Goal: Information Seeking & Learning: Learn about a topic

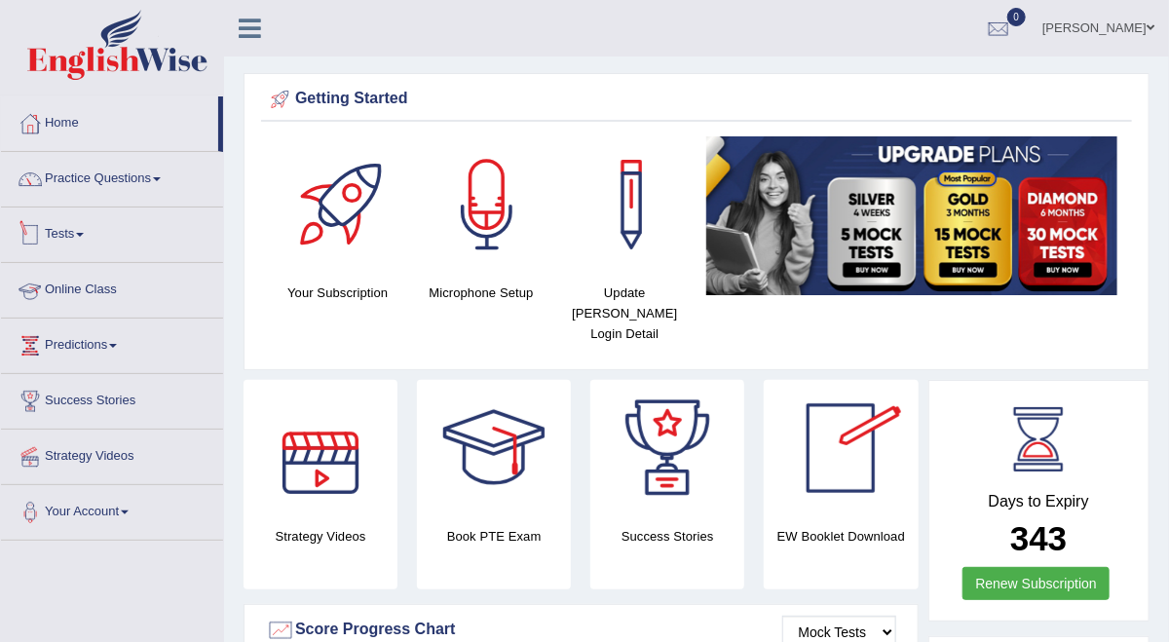
click at [78, 232] on link "Tests" at bounding box center [112, 231] width 222 height 49
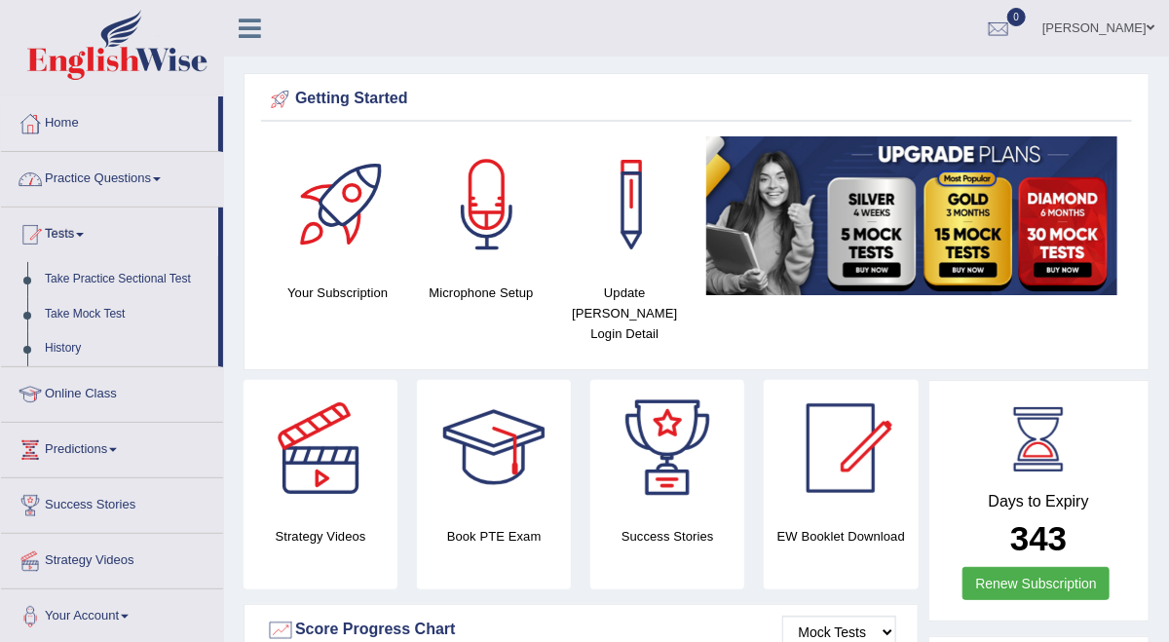
click at [121, 167] on link "Practice Questions" at bounding box center [112, 176] width 222 height 49
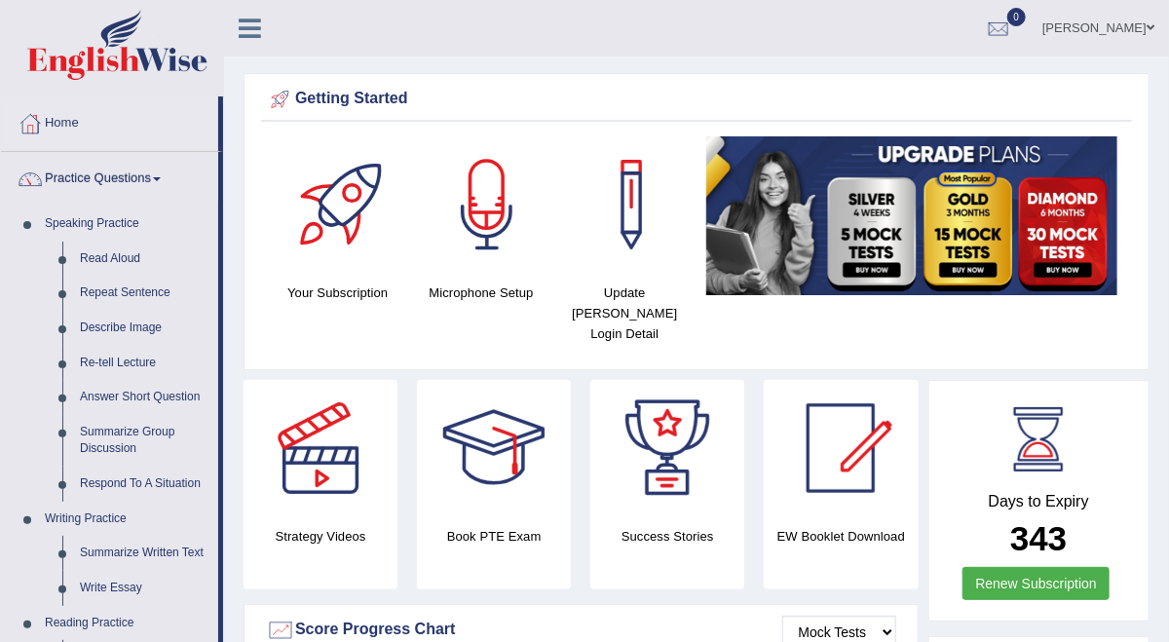
click at [121, 167] on link "Practice Questions" at bounding box center [109, 176] width 217 height 49
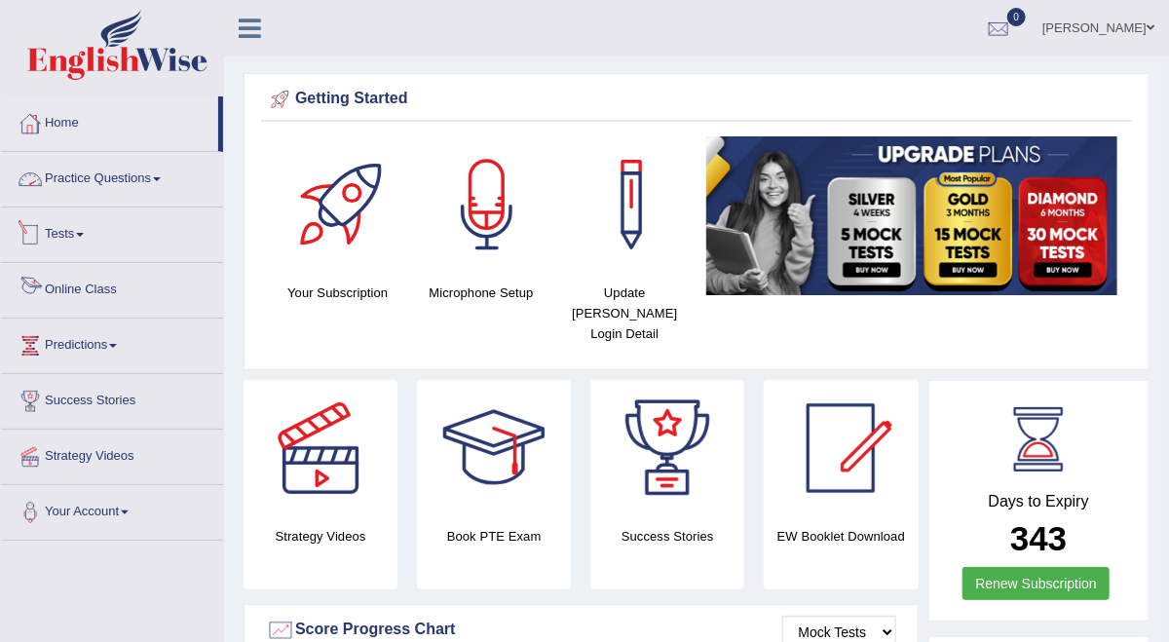
click at [129, 302] on link "Online Class" at bounding box center [112, 287] width 222 height 49
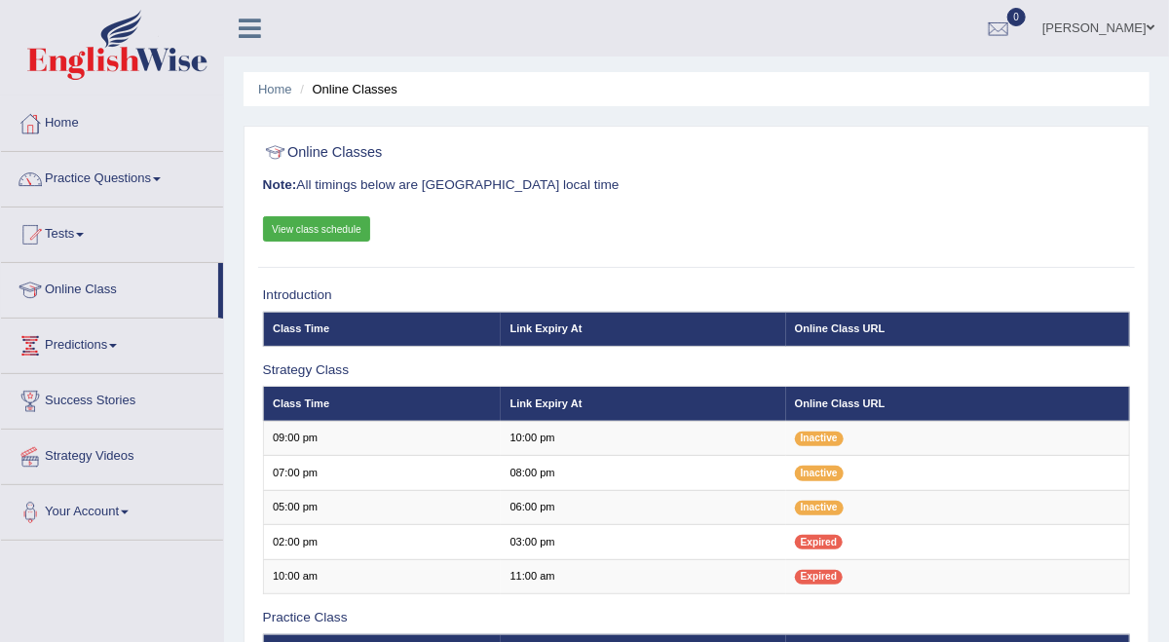
click at [320, 241] on link "View class schedule" at bounding box center [317, 228] width 108 height 25
click at [365, 241] on link "View class schedule" at bounding box center [317, 228] width 108 height 25
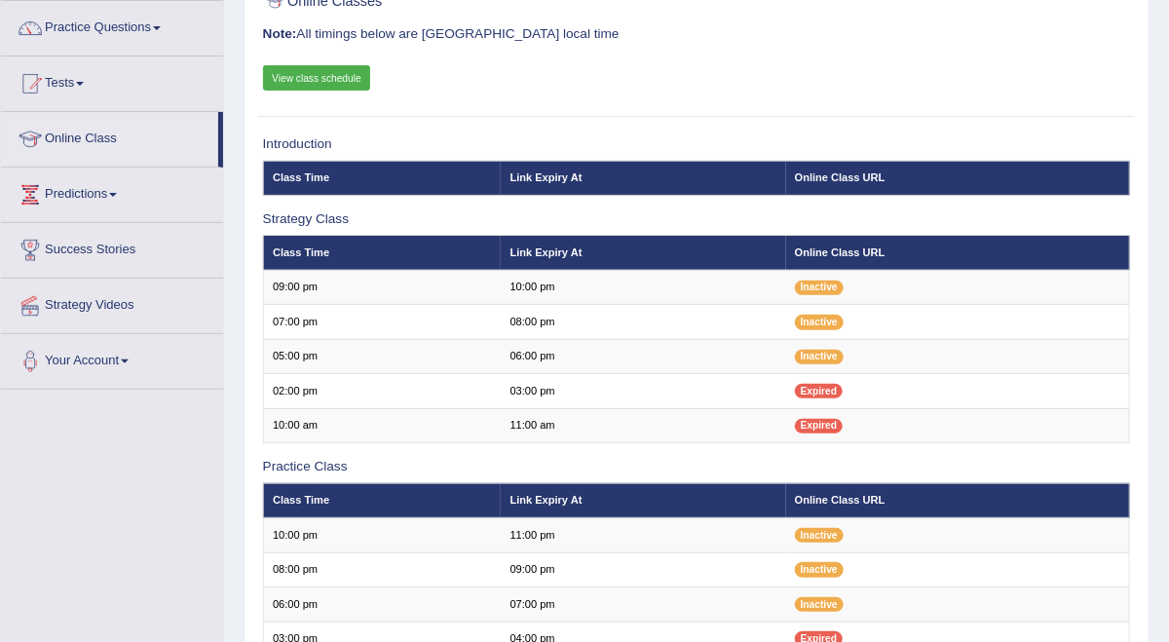
scroll to position [390, 0]
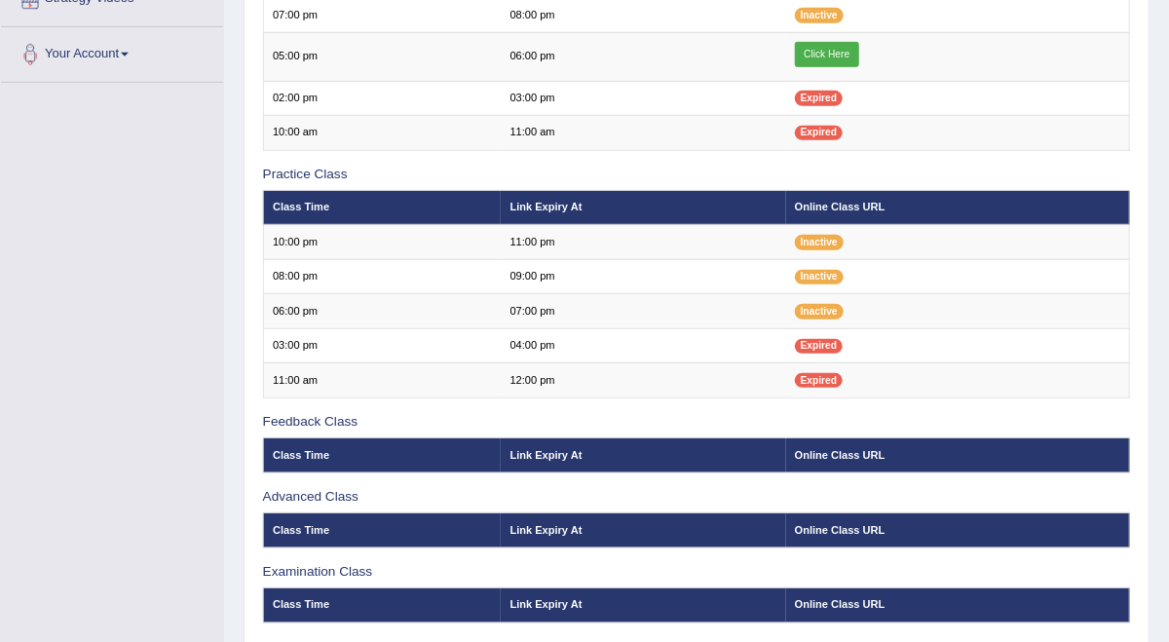
scroll to position [390, 0]
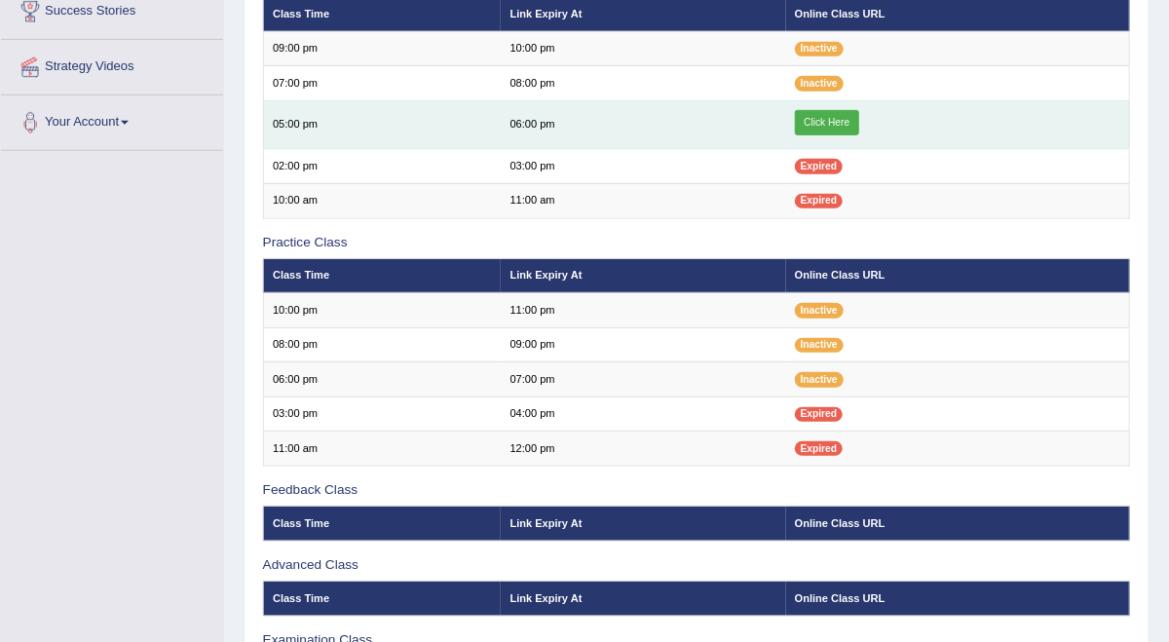
click at [859, 135] on link "Click Here" at bounding box center [827, 122] width 64 height 25
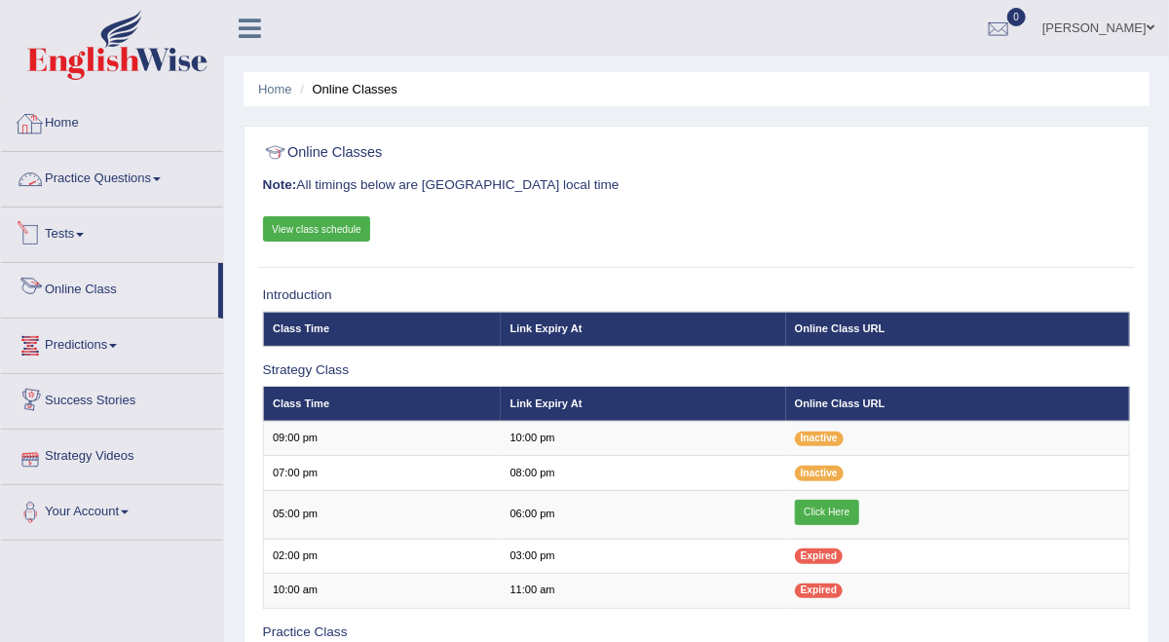
click at [131, 180] on link "Practice Questions" at bounding box center [112, 176] width 222 height 49
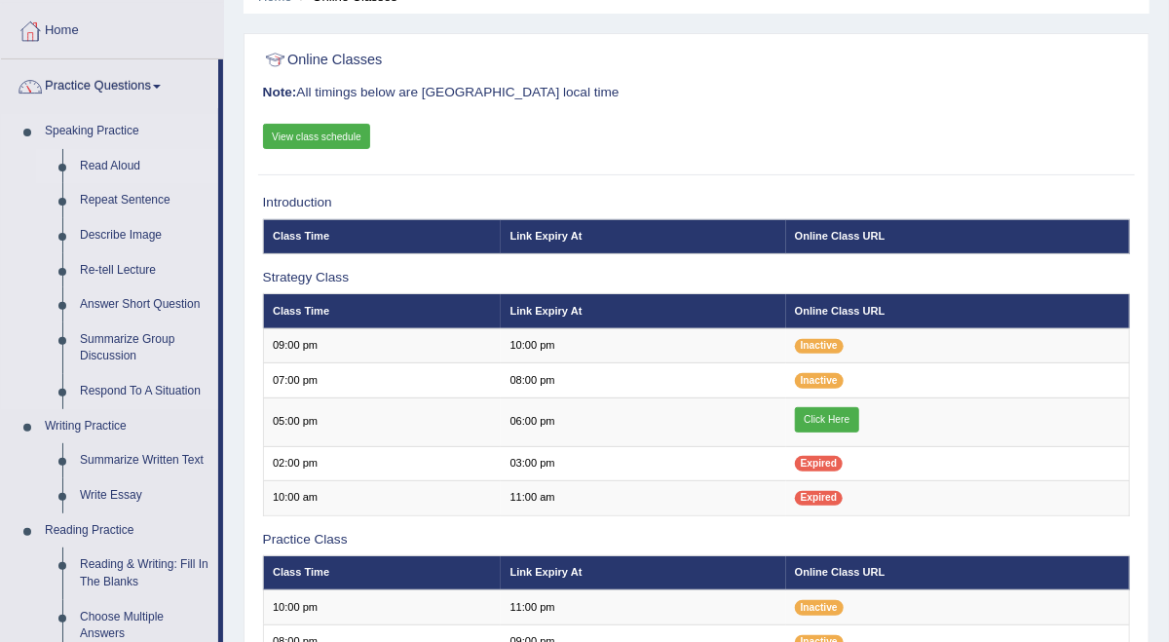
scroll to position [130, 0]
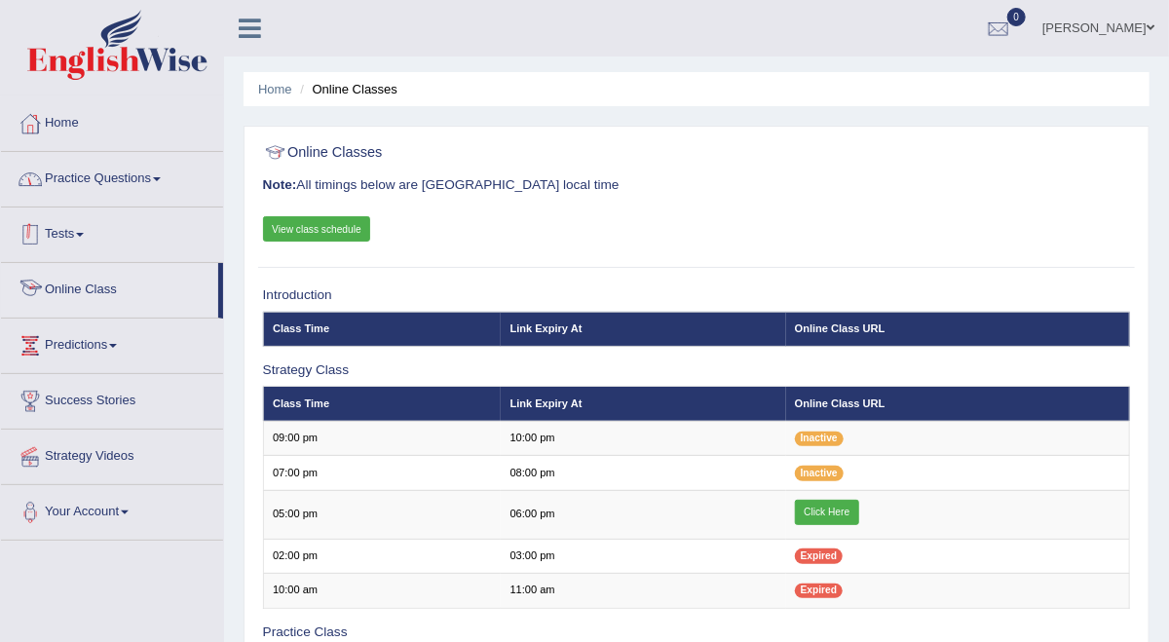
click at [106, 172] on link "Practice Questions" at bounding box center [112, 176] width 222 height 49
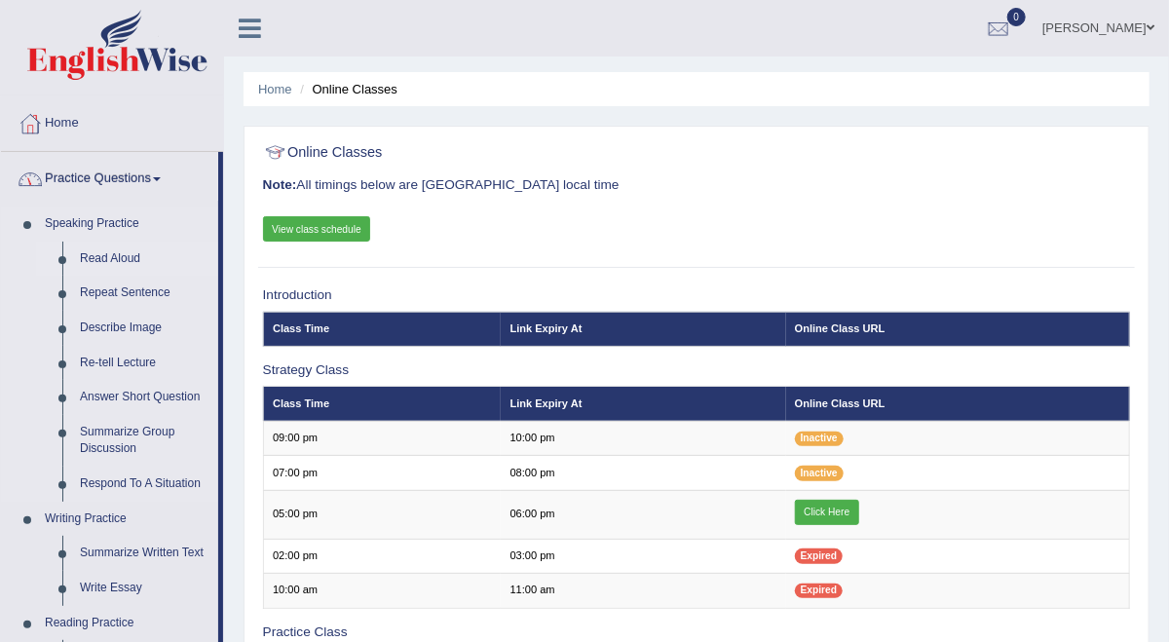
click at [128, 252] on link "Read Aloud" at bounding box center [144, 258] width 147 height 35
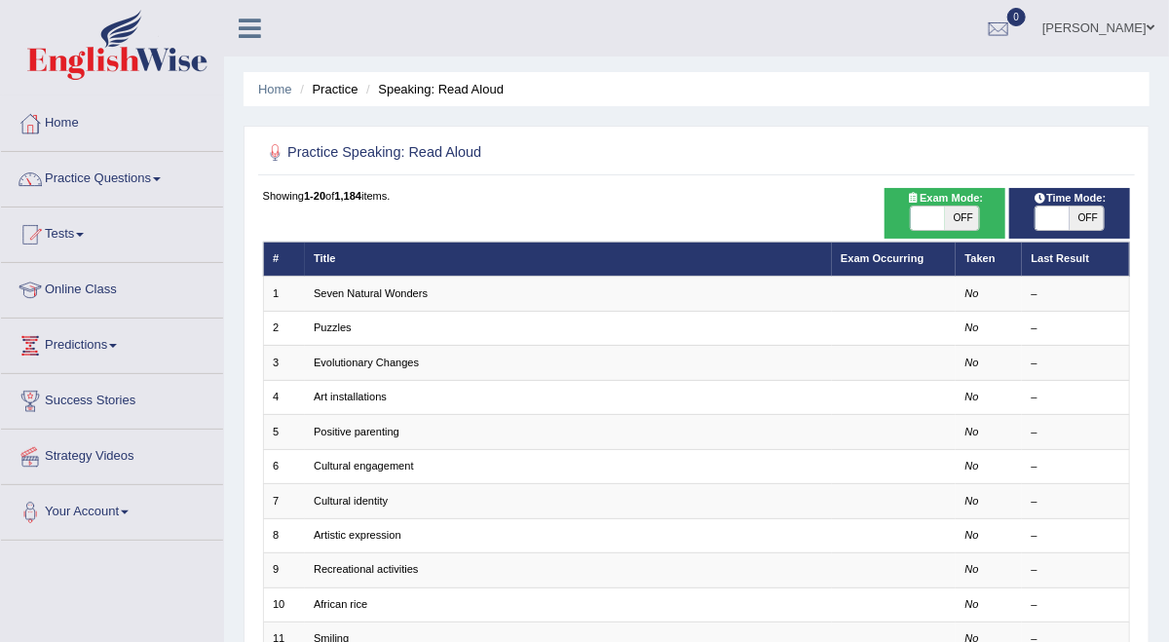
click at [1046, 230] on span at bounding box center [1052, 217] width 34 height 23
checkbox input "true"
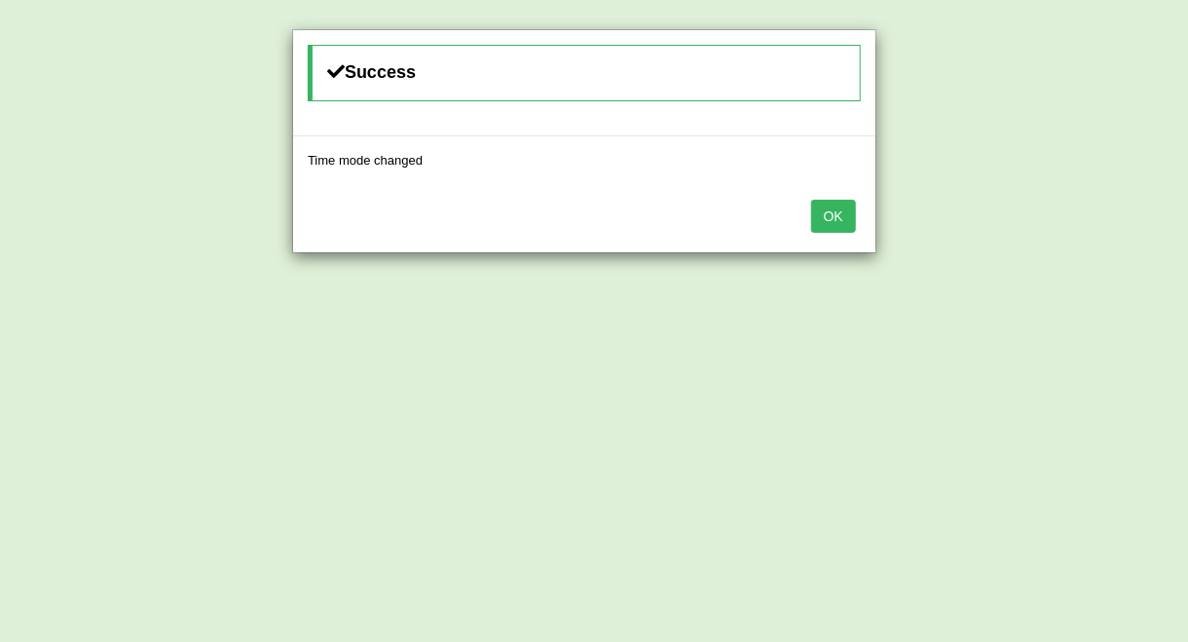
click at [841, 222] on button "OK" at bounding box center [833, 216] width 45 height 33
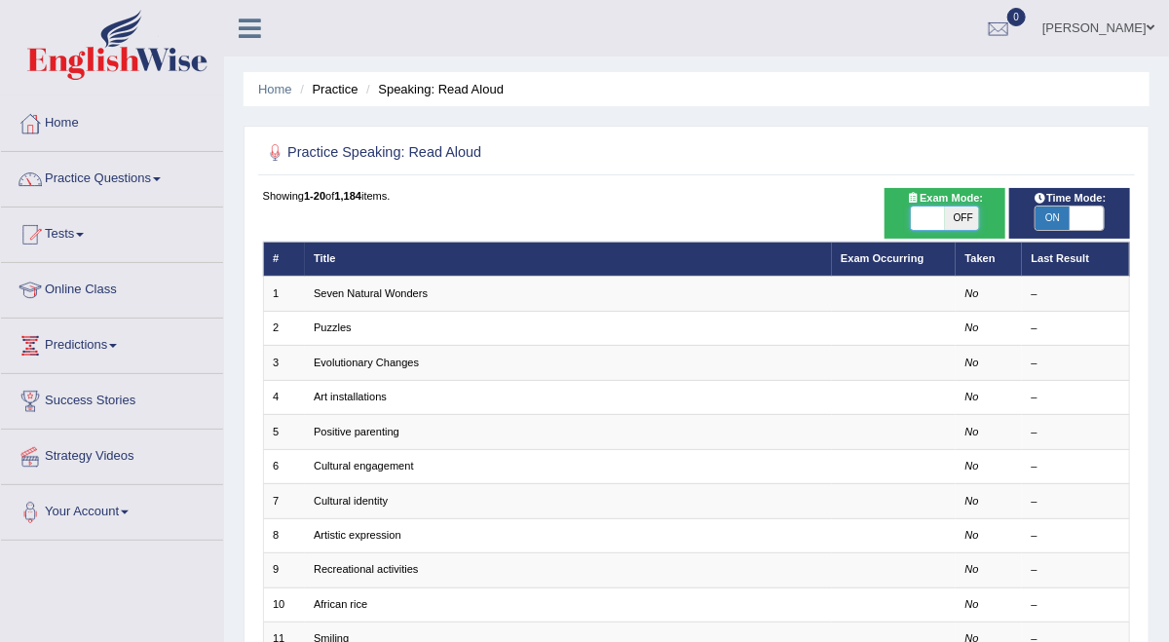
click at [925, 230] on span at bounding box center [927, 217] width 34 height 23
checkbox input "true"
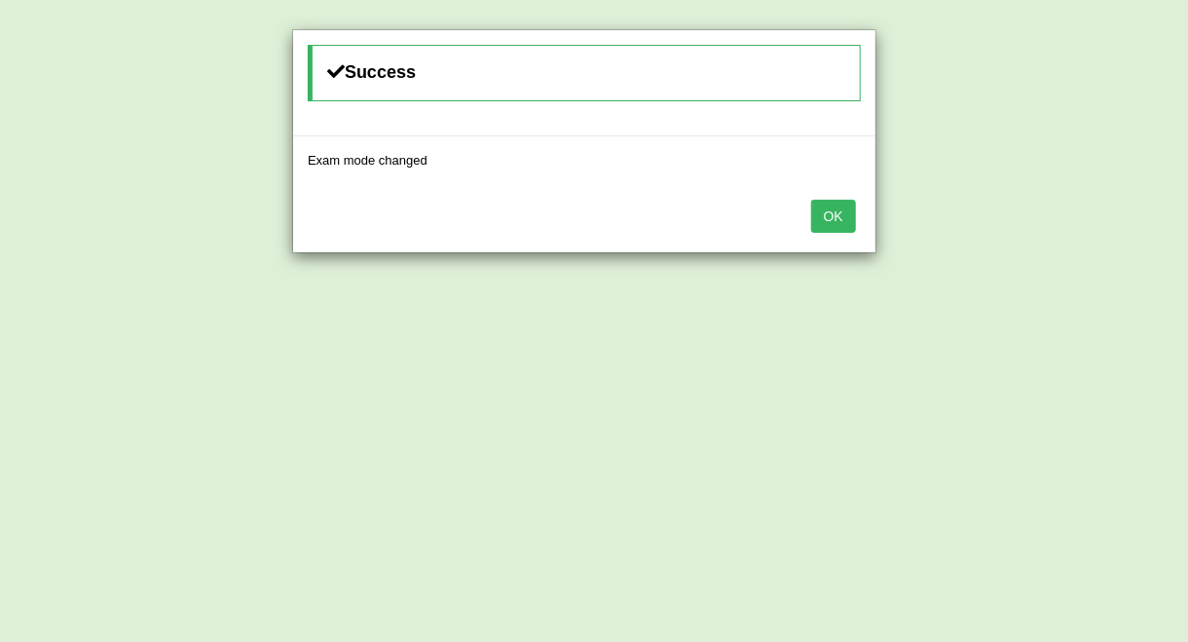
click at [835, 203] on button "OK" at bounding box center [833, 216] width 45 height 33
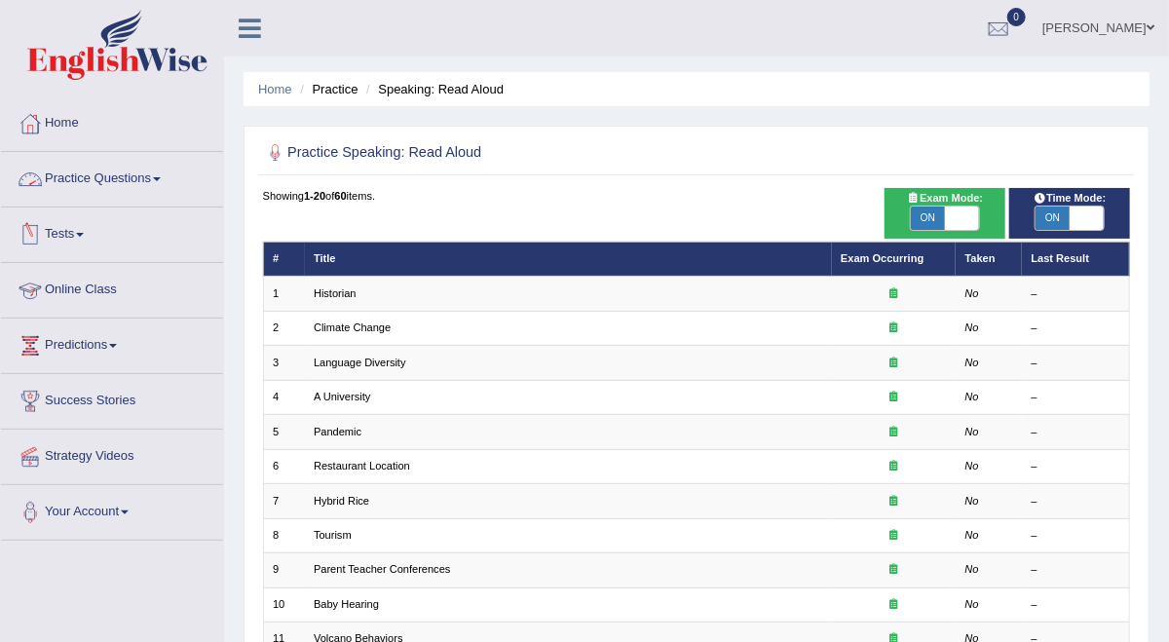
click at [166, 179] on link "Practice Questions" at bounding box center [112, 176] width 222 height 49
